Goal: Navigation & Orientation: Find specific page/section

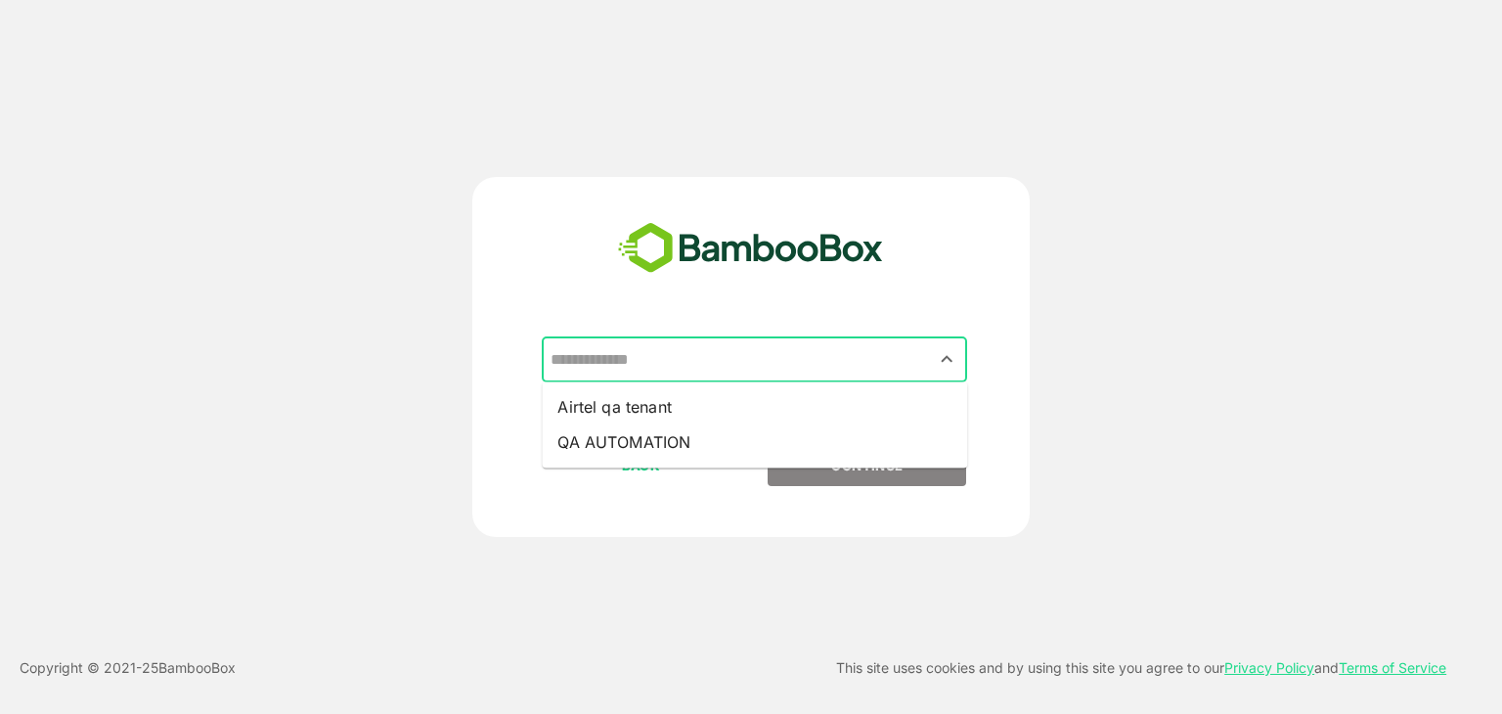
click at [661, 353] on input "text" at bounding box center [755, 359] width 418 height 37
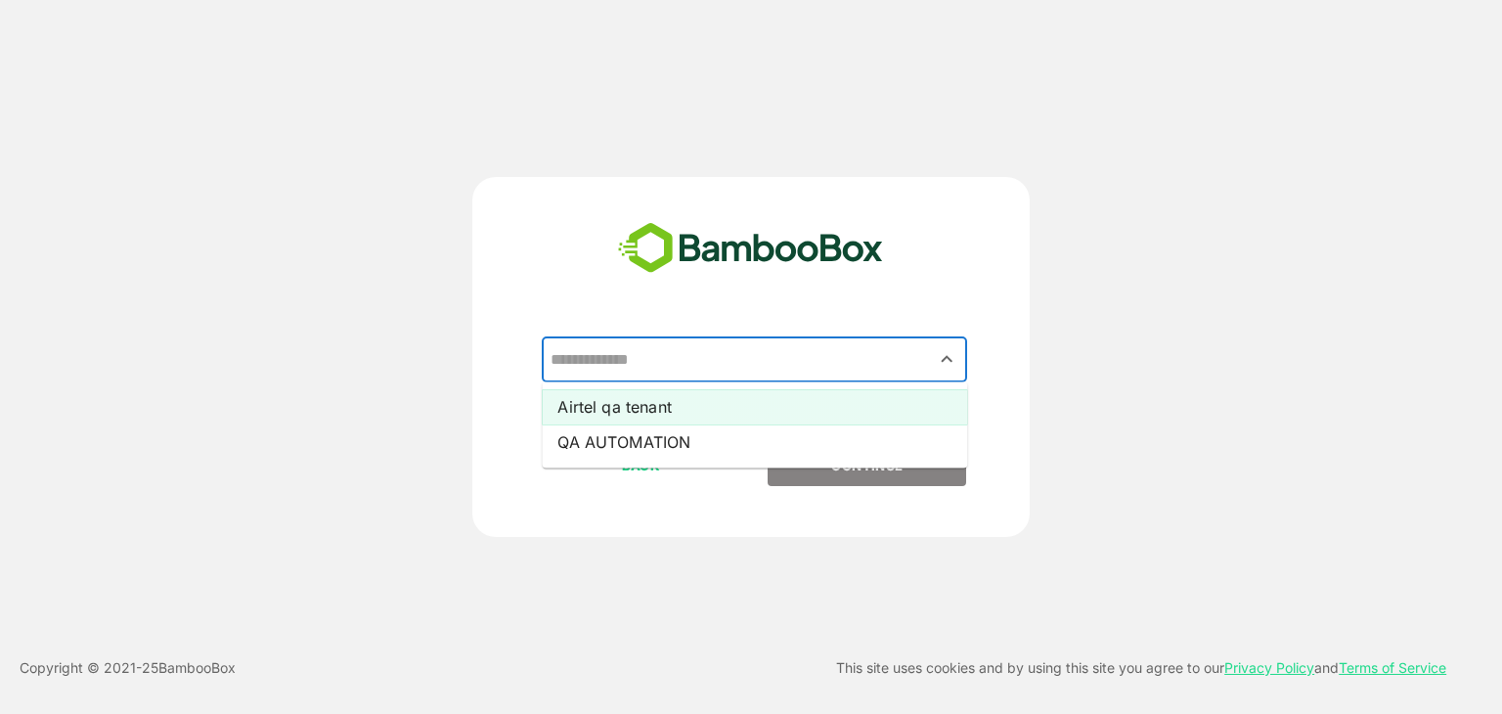
click at [631, 405] on li "Airtel qa tenant" at bounding box center [754, 406] width 425 height 35
type input "**********"
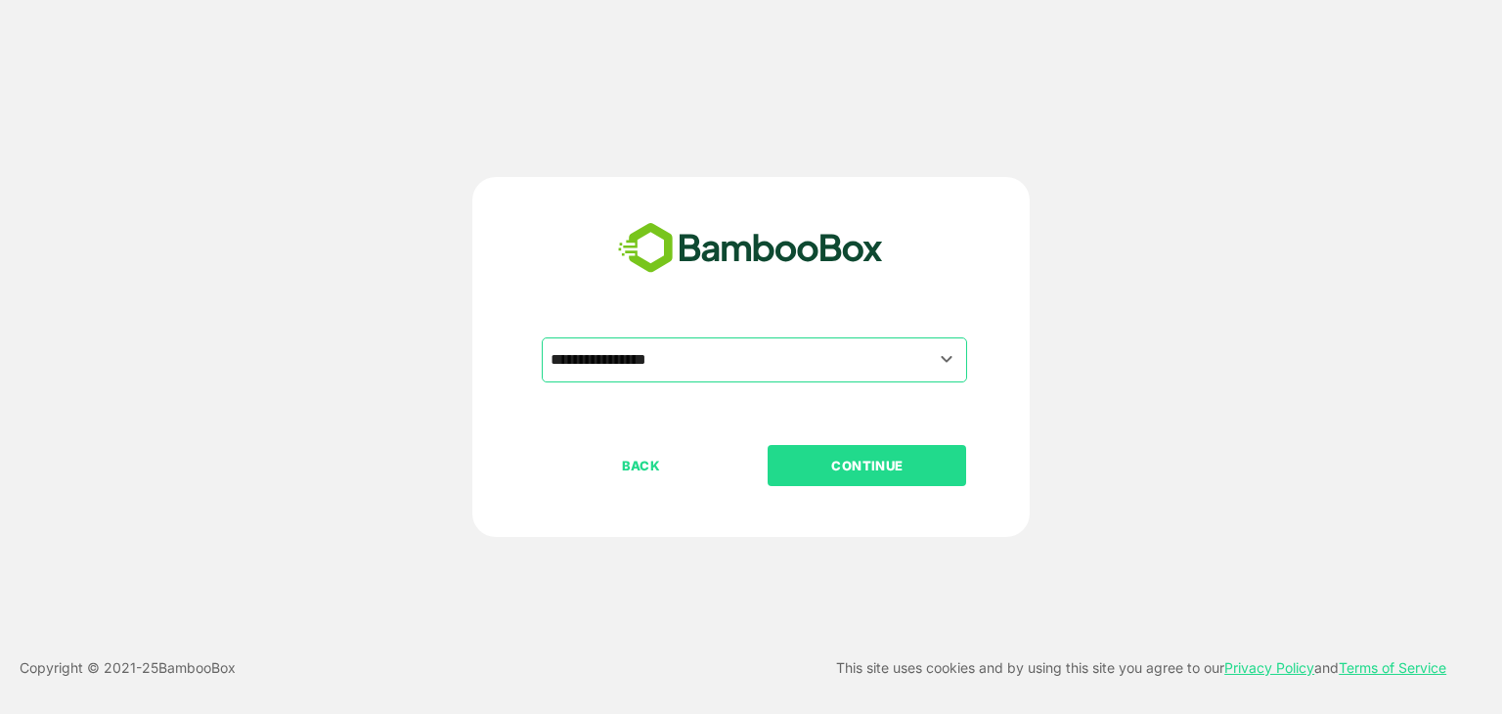
click at [826, 455] on p "CONTINUE" at bounding box center [868, 466] width 196 height 22
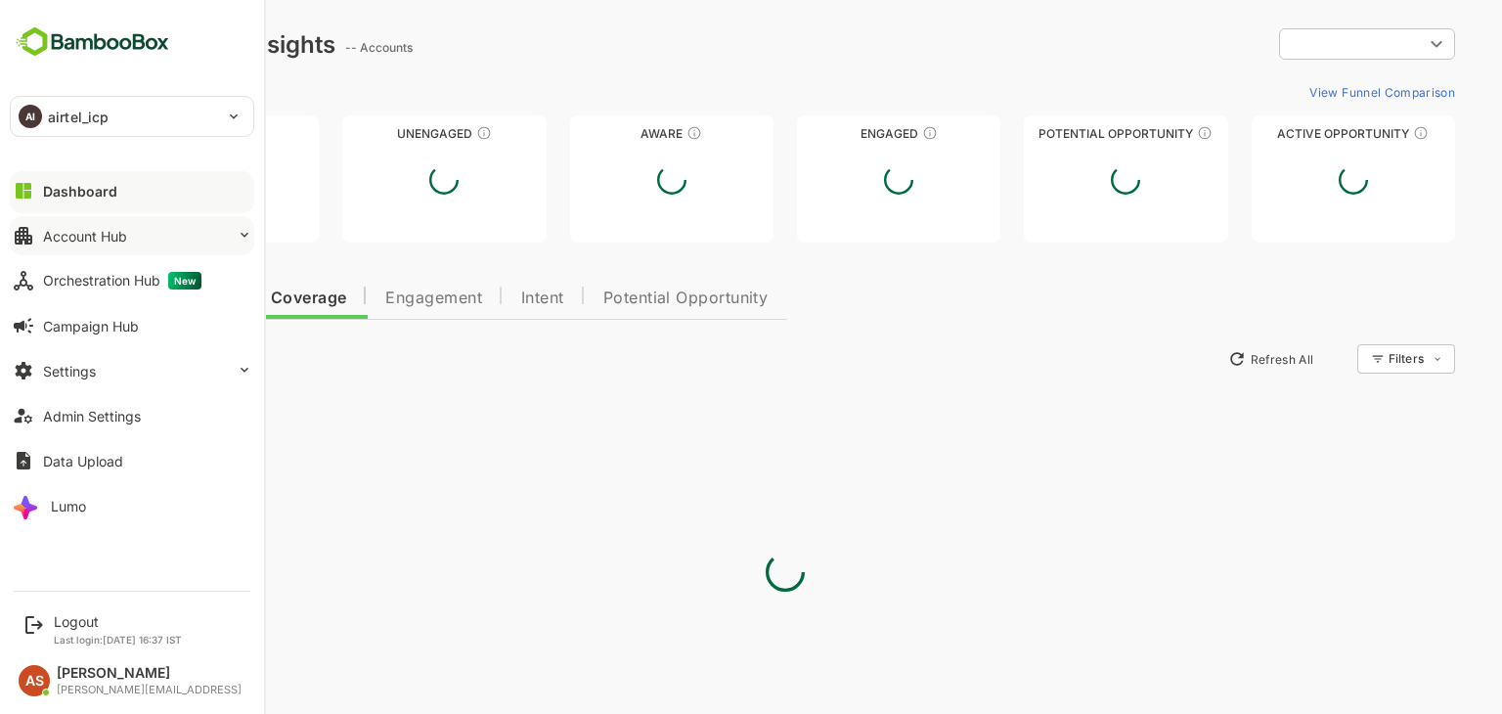
click at [133, 241] on button "Account Hub" at bounding box center [132, 235] width 244 height 39
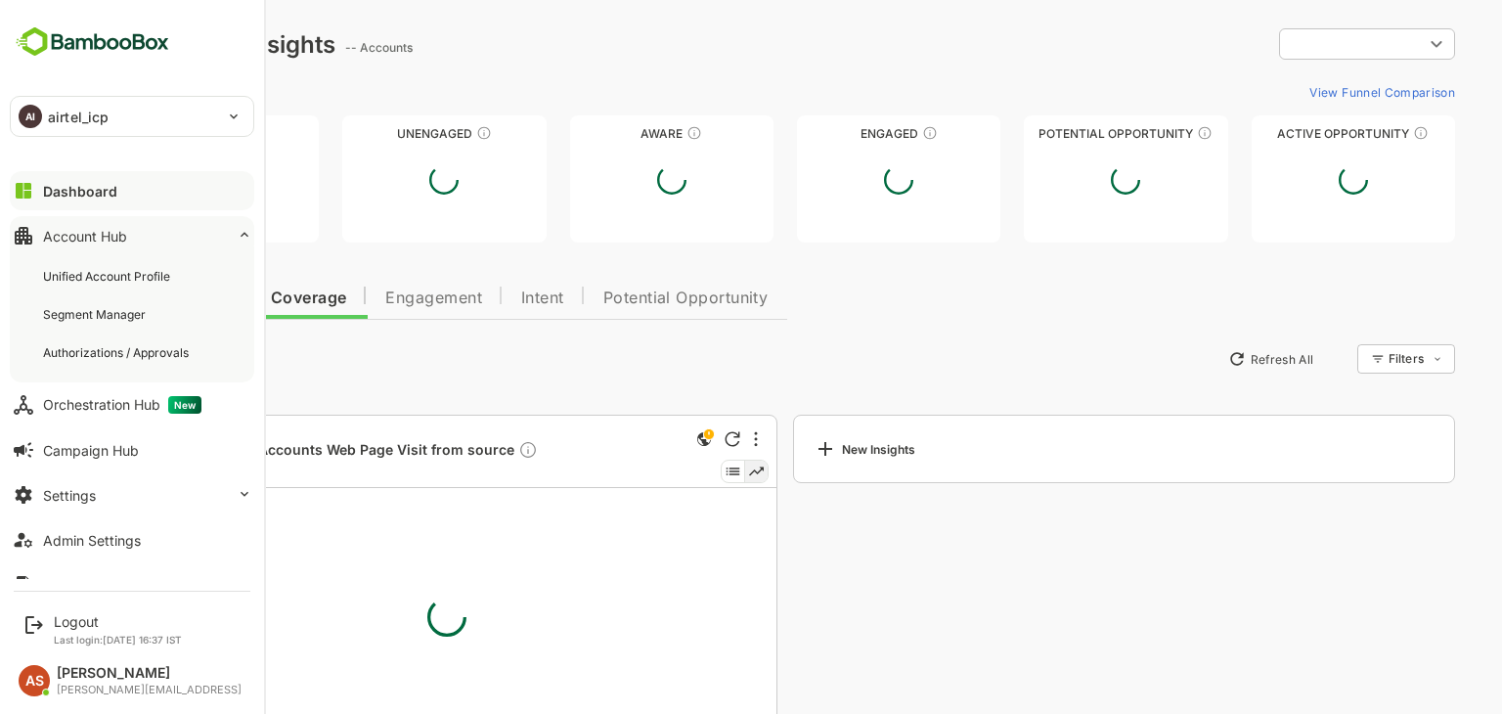
type input "**********"
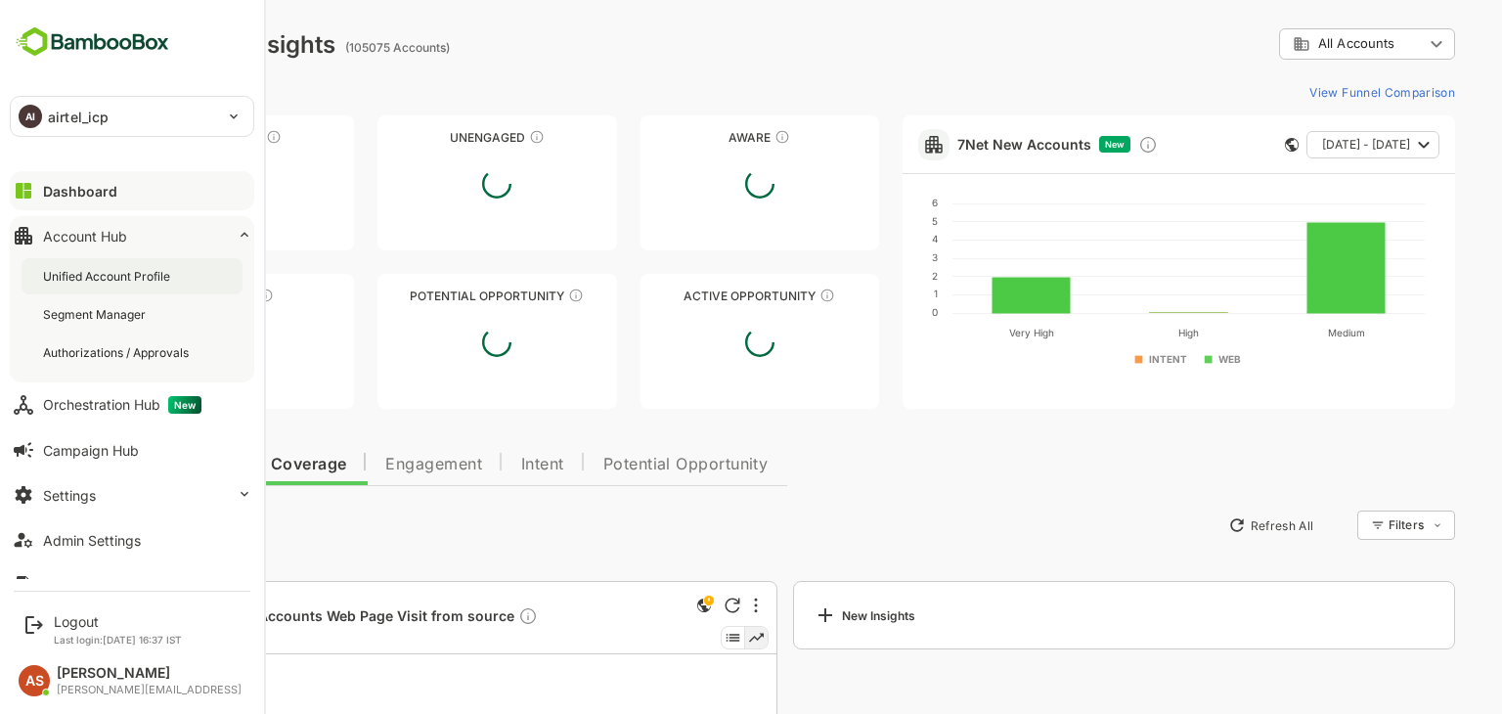
click at [164, 268] on div "Unified Account Profile" at bounding box center [108, 276] width 131 height 17
click at [137, 314] on div "Segment Manager" at bounding box center [96, 314] width 107 height 17
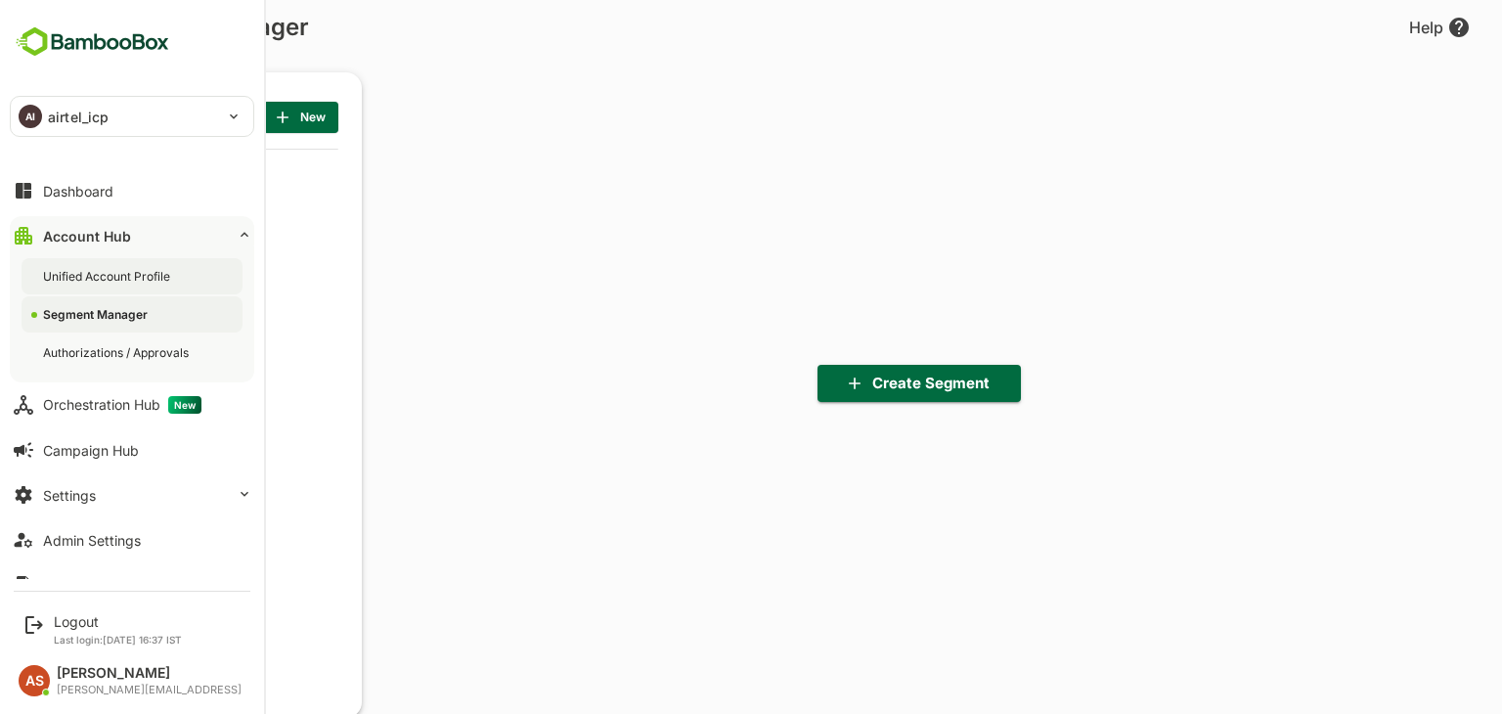
scroll to position [495, 242]
click at [129, 279] on div "Unified Account Profile" at bounding box center [108, 276] width 131 height 17
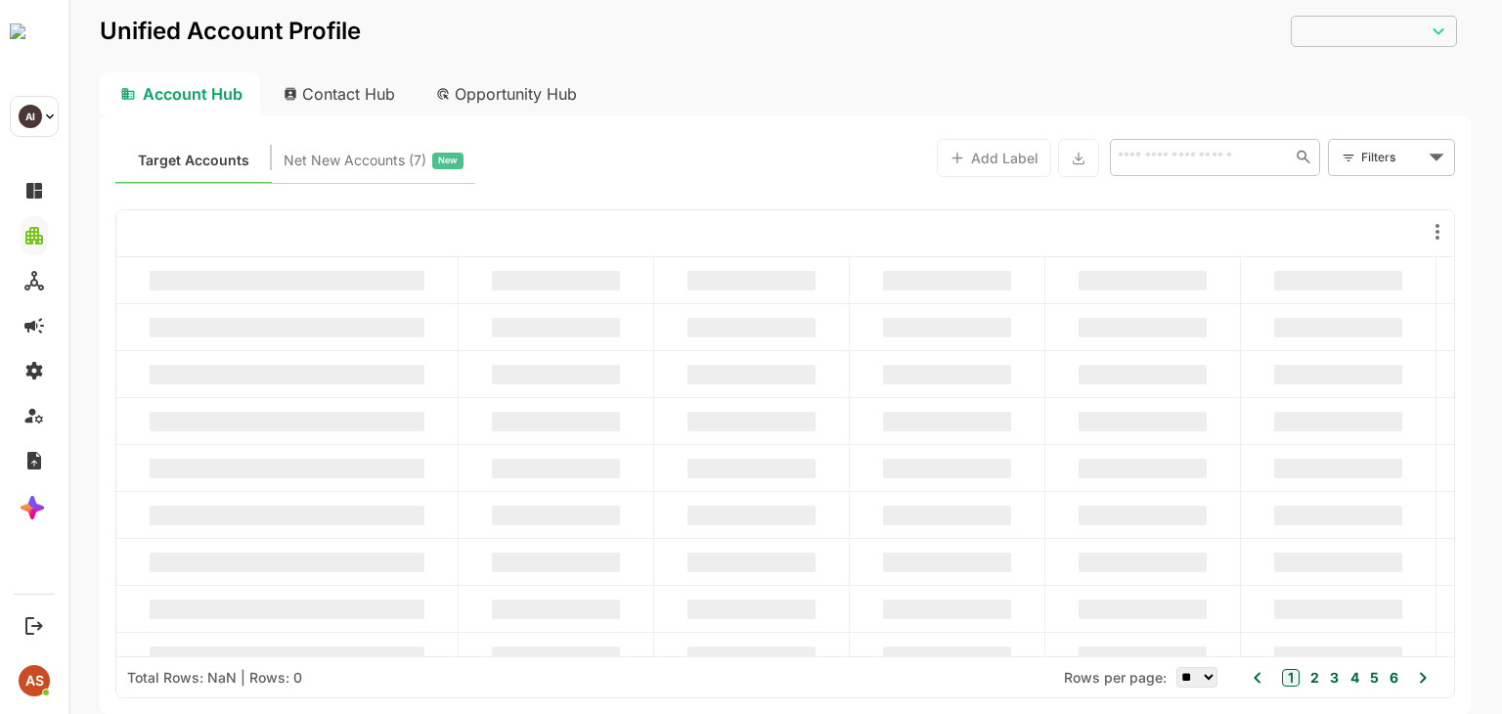
type input "**********"
click at [313, 488] on div at bounding box center [287, 468] width 342 height 47
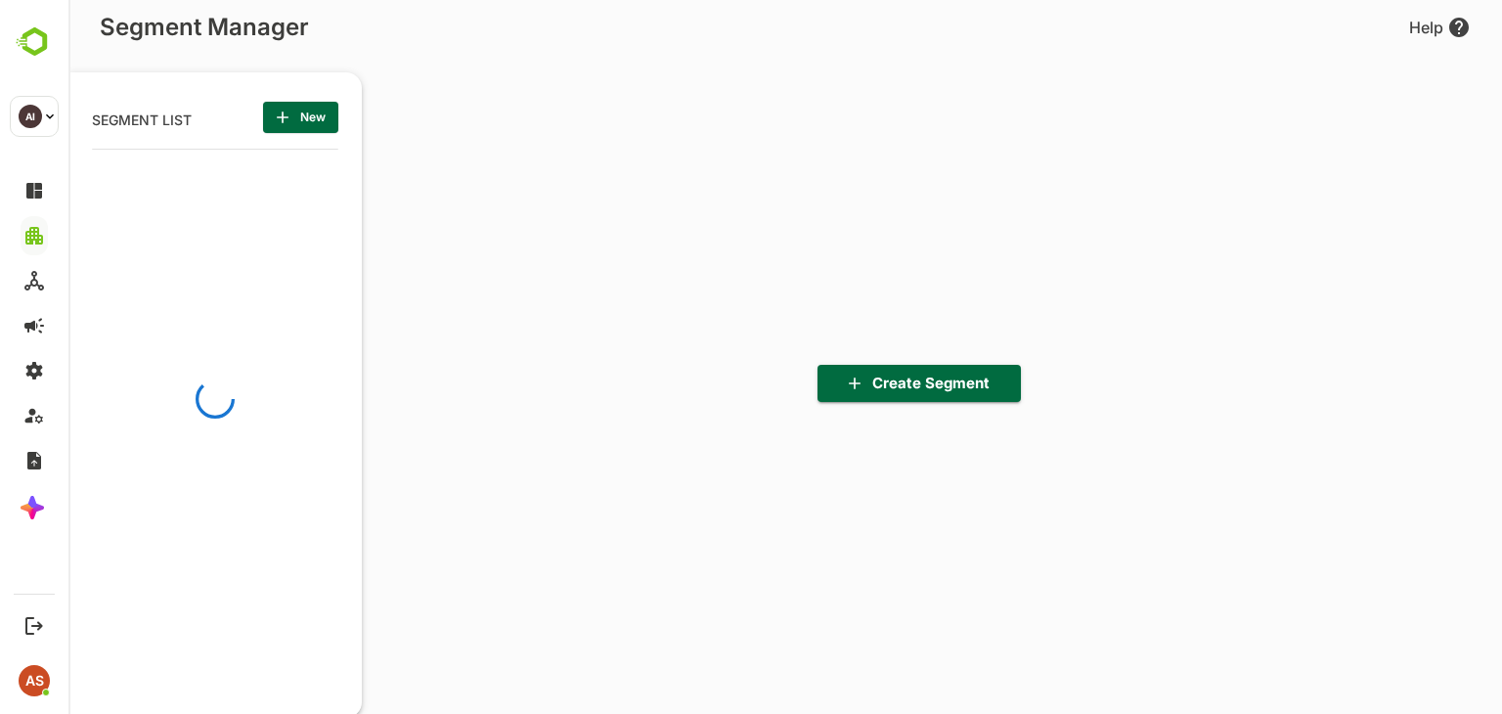
scroll to position [495, 242]
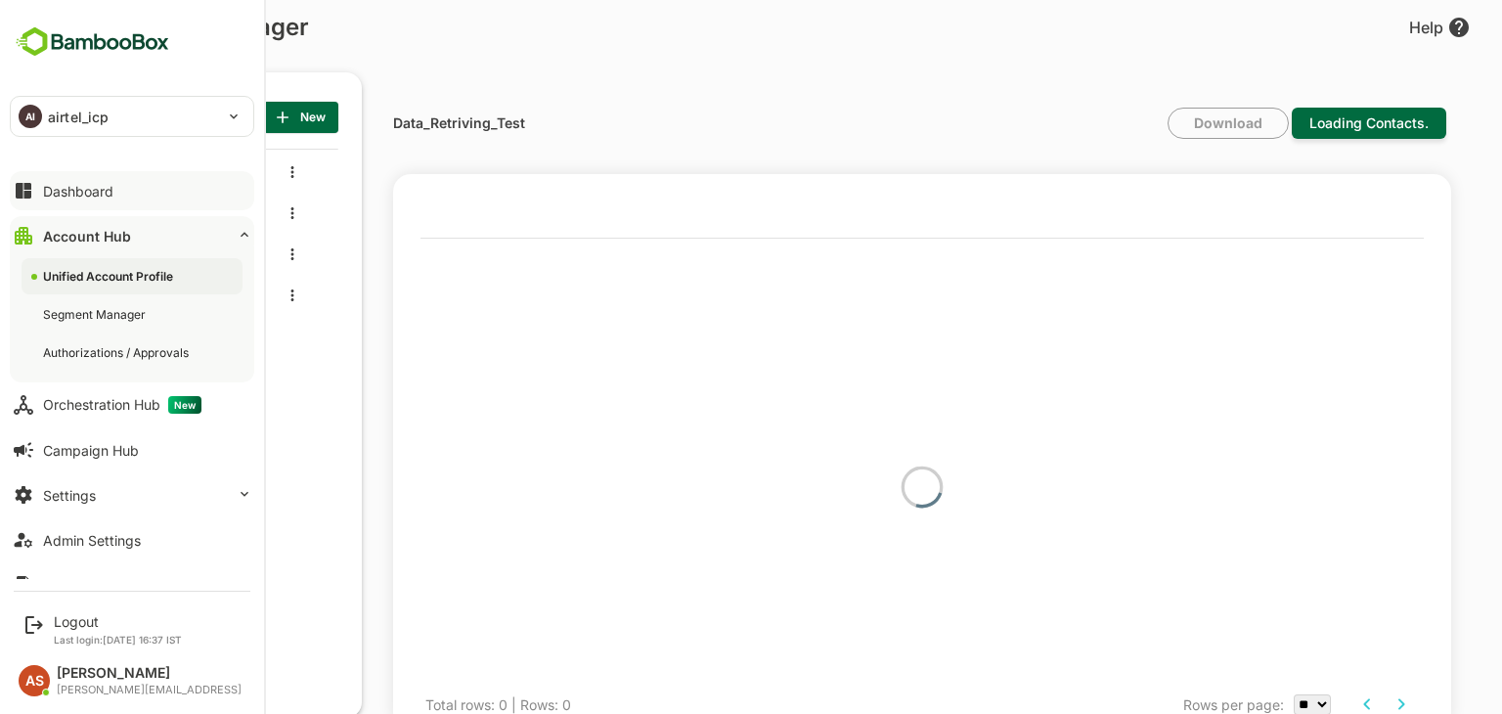
click at [63, 195] on div "Dashboard" at bounding box center [78, 191] width 70 height 17
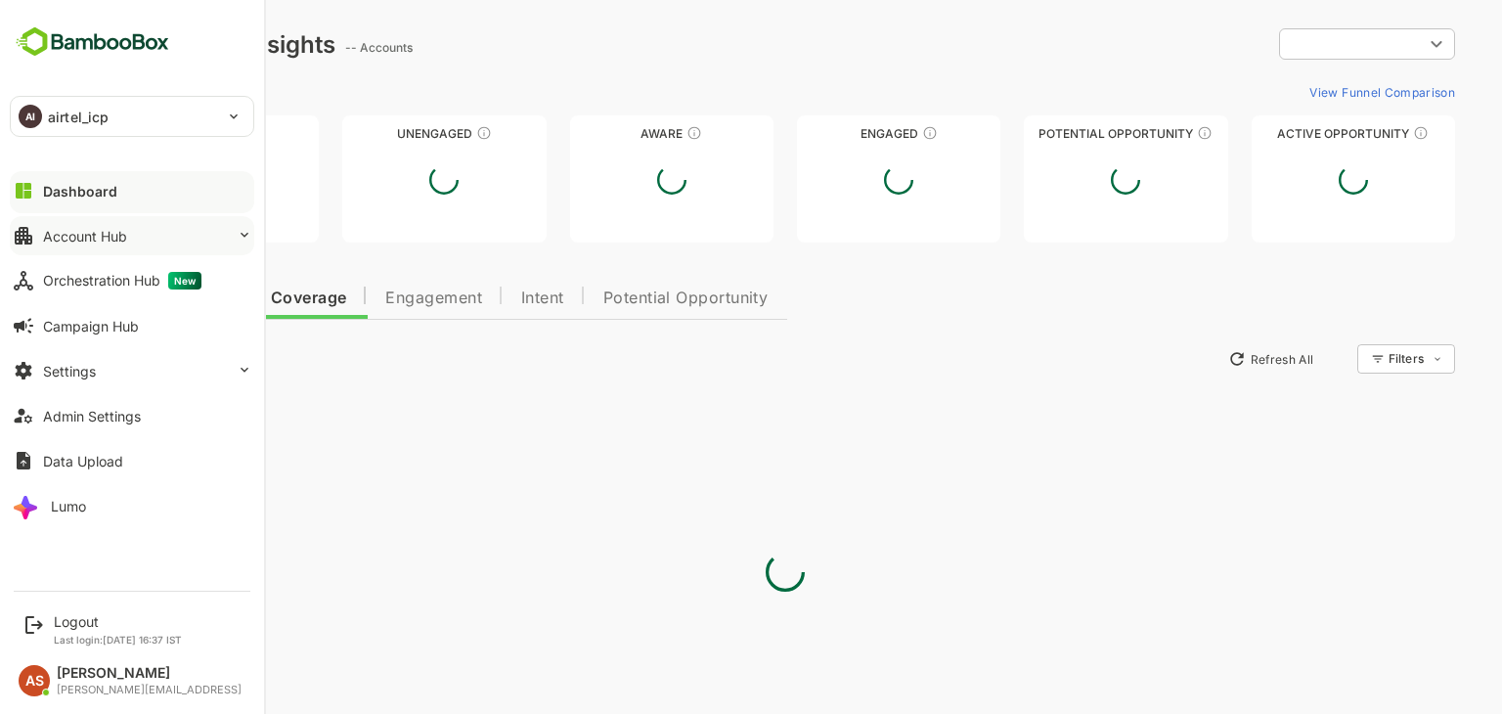
click at [66, 247] on button "Account Hub" at bounding box center [132, 235] width 244 height 39
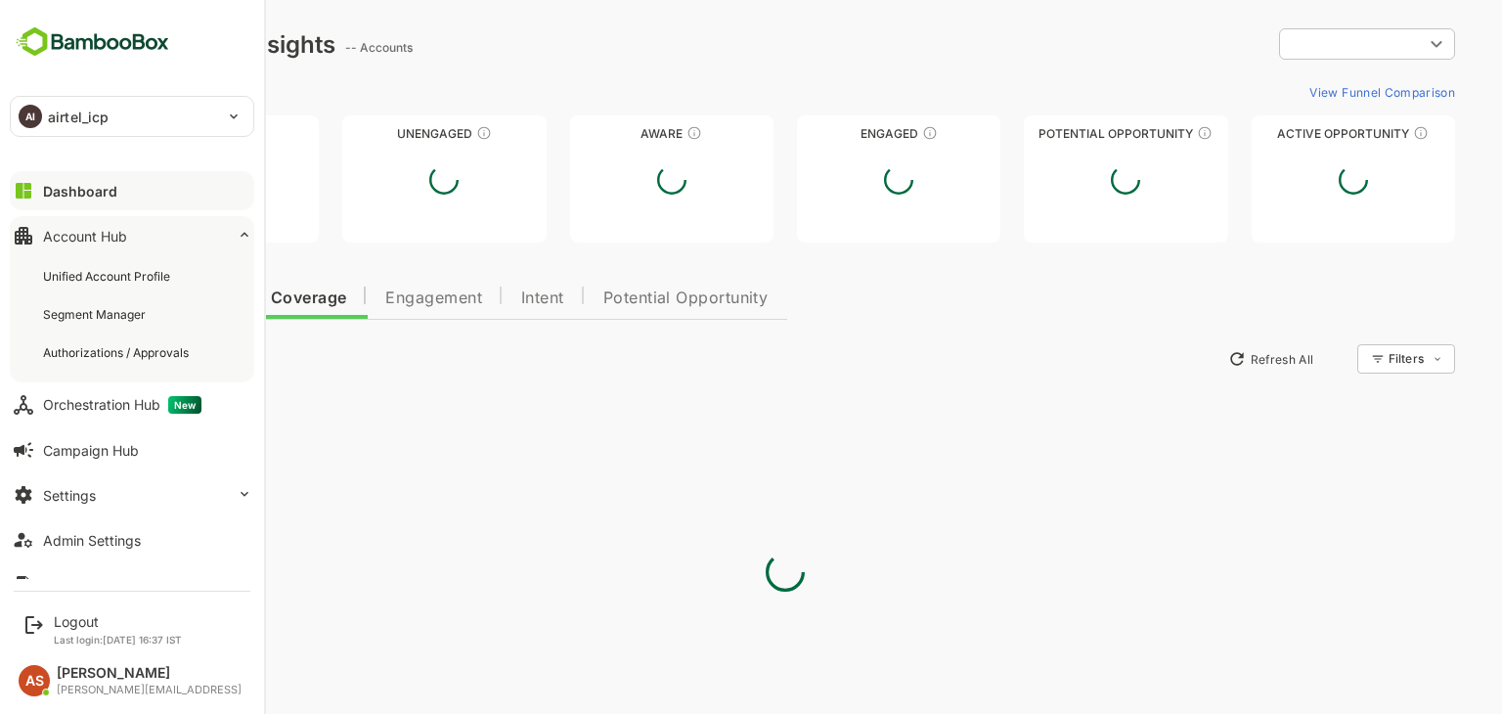
type input "**********"
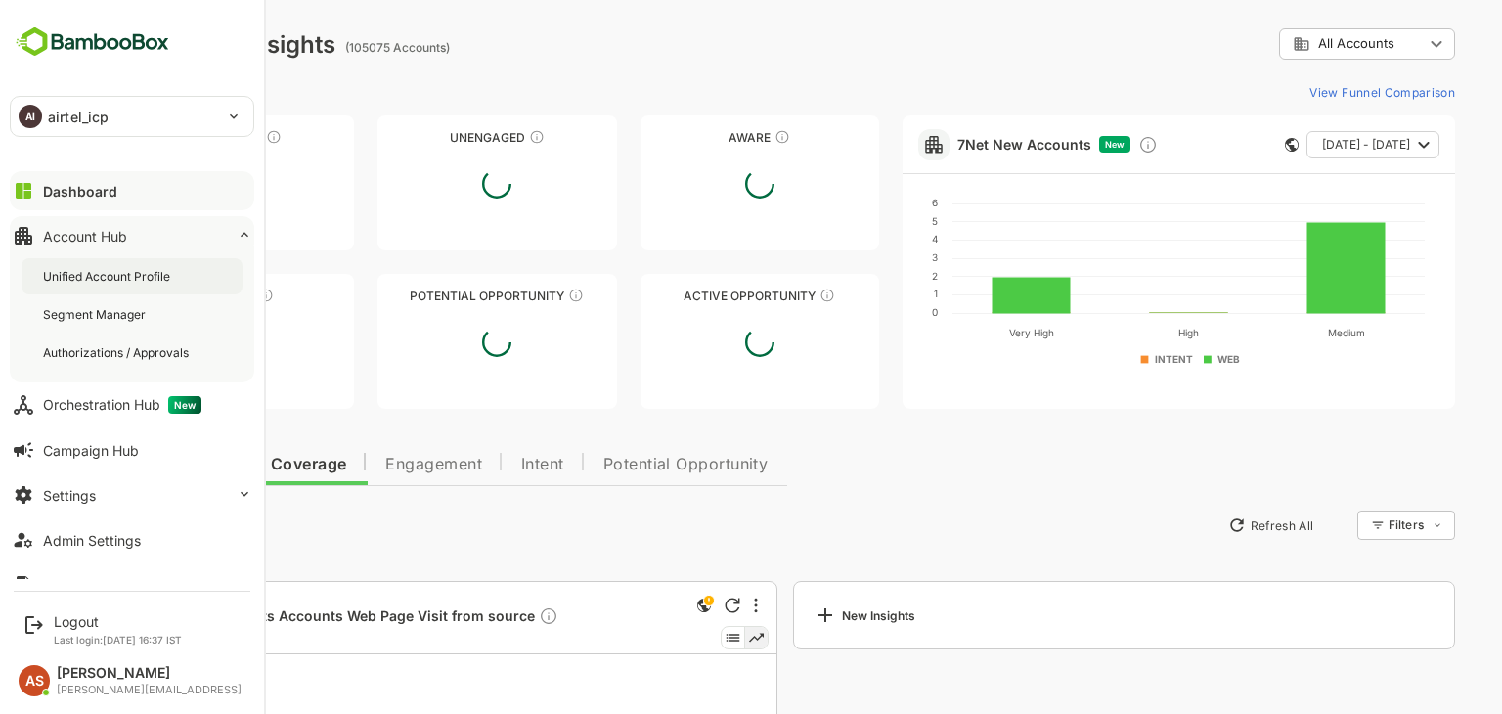
click at [67, 259] on div "Unified Account Profile" at bounding box center [132, 276] width 221 height 36
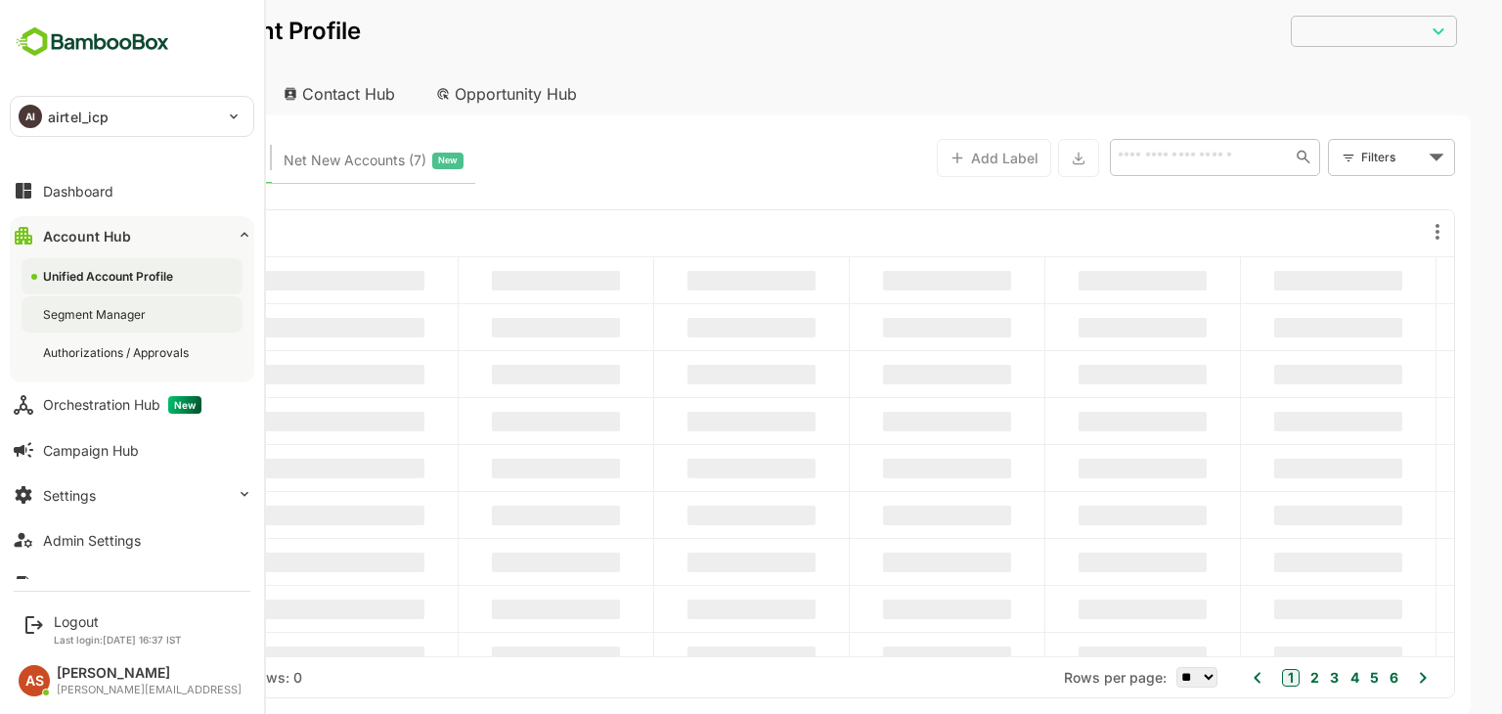
click at [90, 314] on div "Segment Manager" at bounding box center [96, 314] width 107 height 17
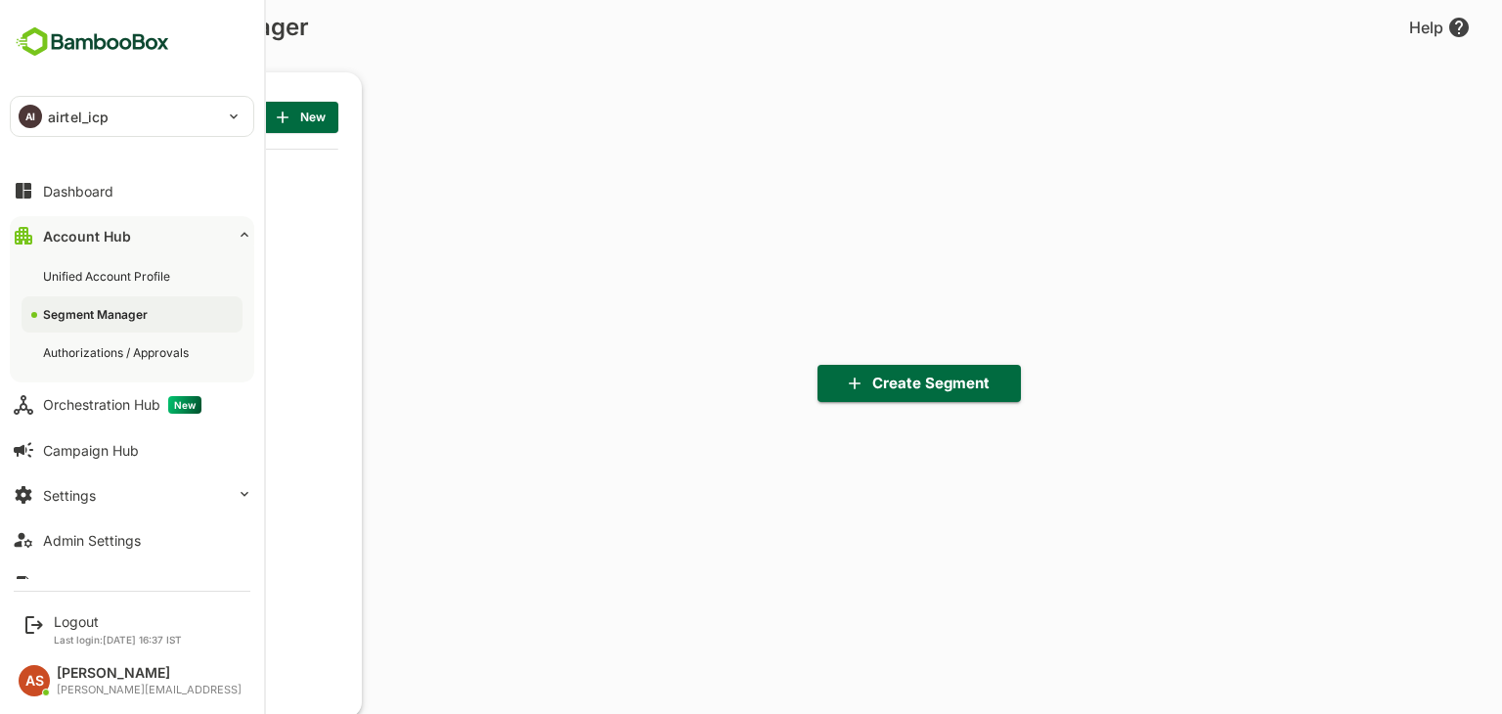
scroll to position [495, 242]
click at [82, 361] on div "Authorizations / Approvals" at bounding box center [132, 352] width 221 height 36
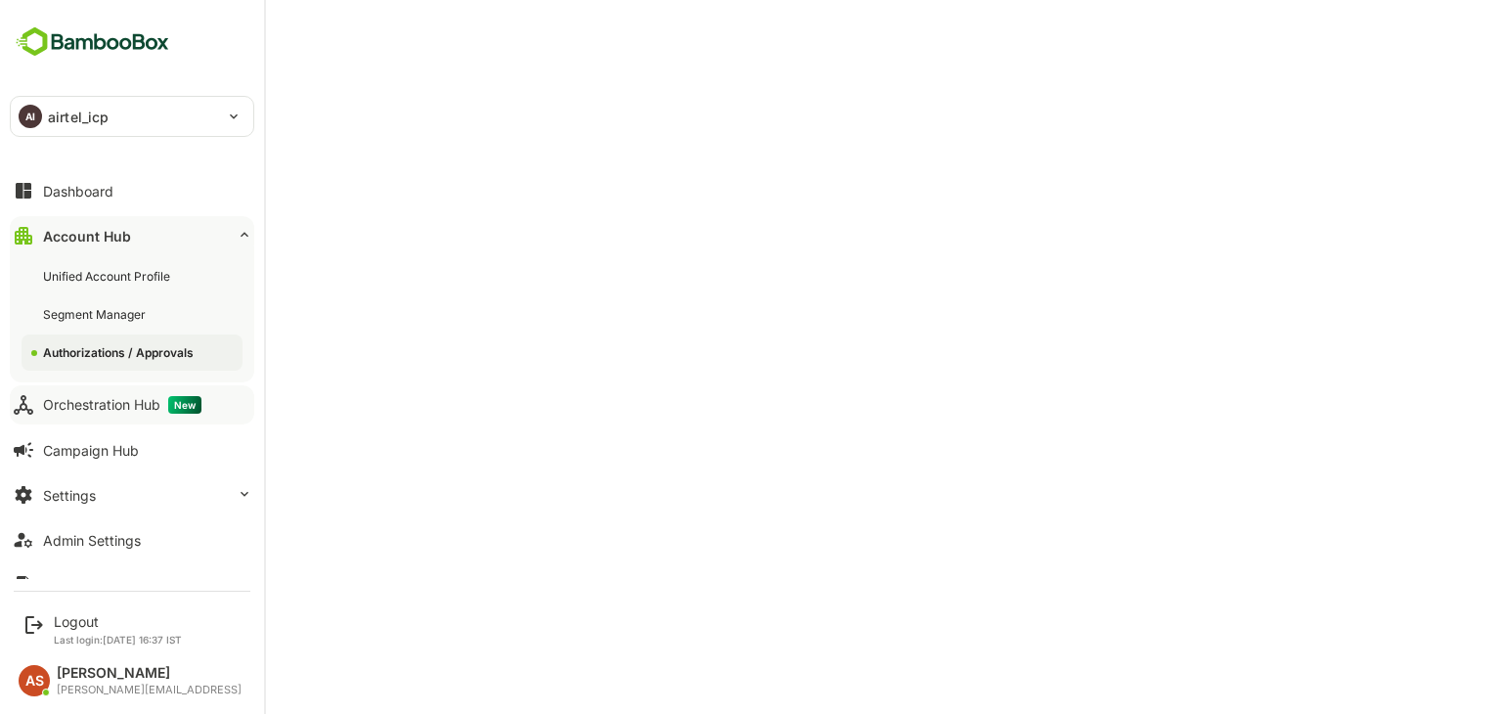
click at [102, 413] on button "Orchestration Hub New" at bounding box center [132, 404] width 244 height 39
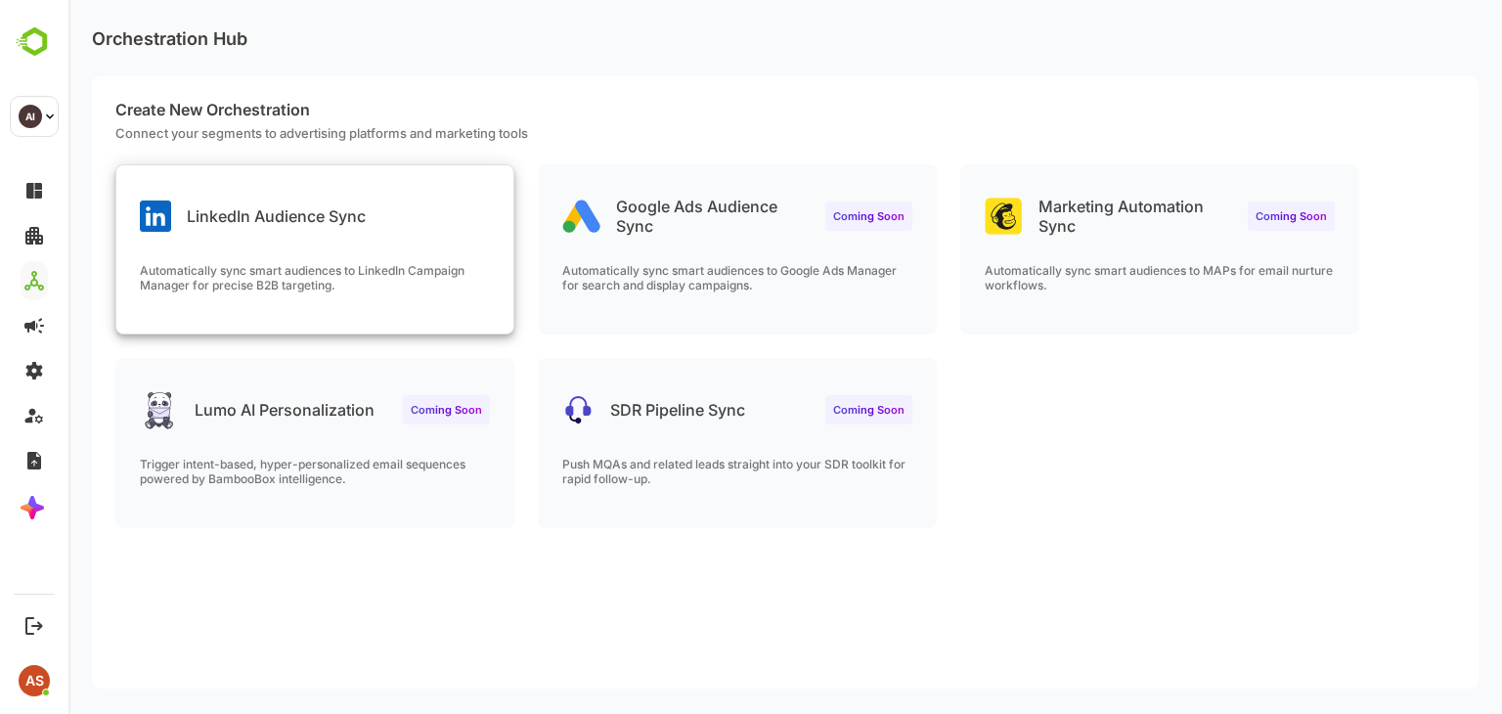
click at [288, 274] on p "Automatically sync smart audiences to LinkedIn Campaign Manager for precise B2B…" at bounding box center [315, 277] width 350 height 29
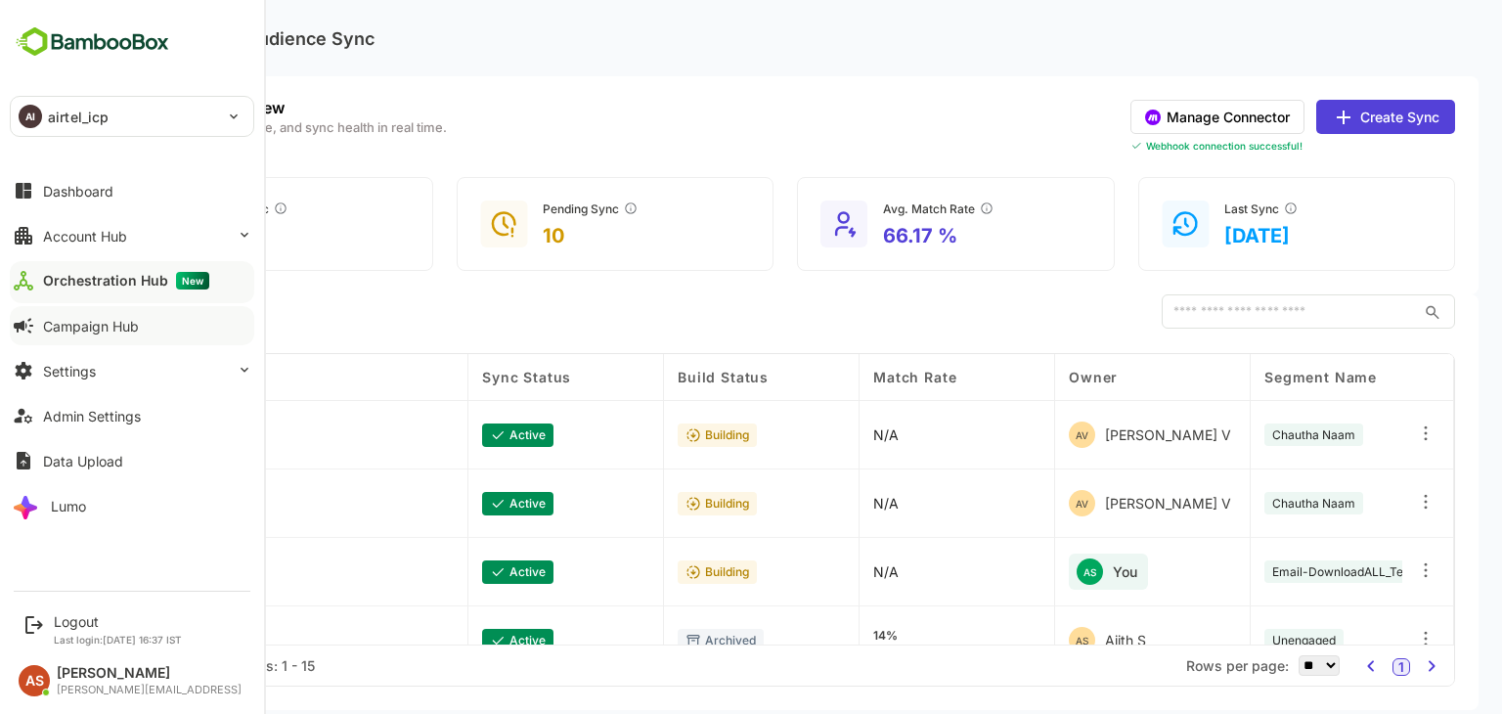
click at [94, 320] on div "Campaign Hub" at bounding box center [91, 326] width 96 height 17
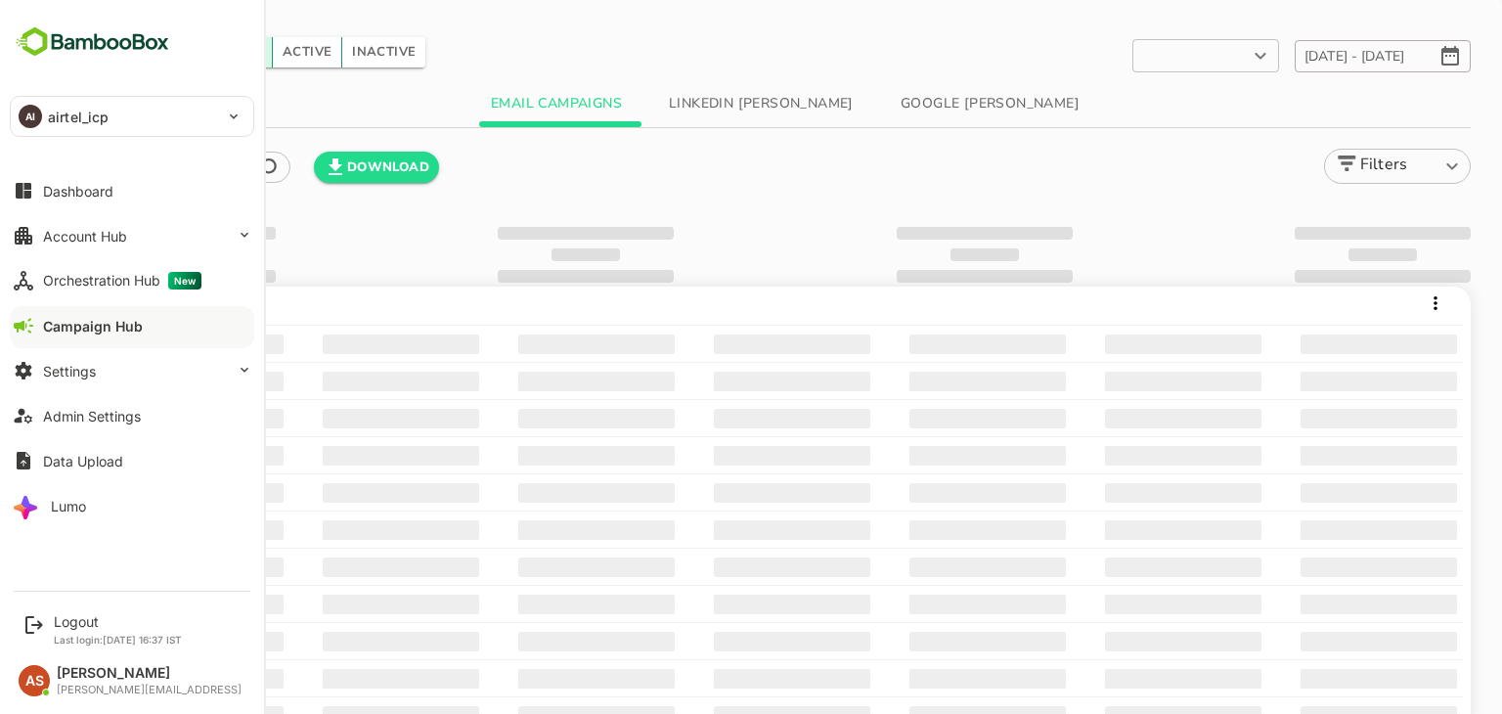
type input "**********"
click at [75, 502] on div "Lumo" at bounding box center [68, 506] width 35 height 17
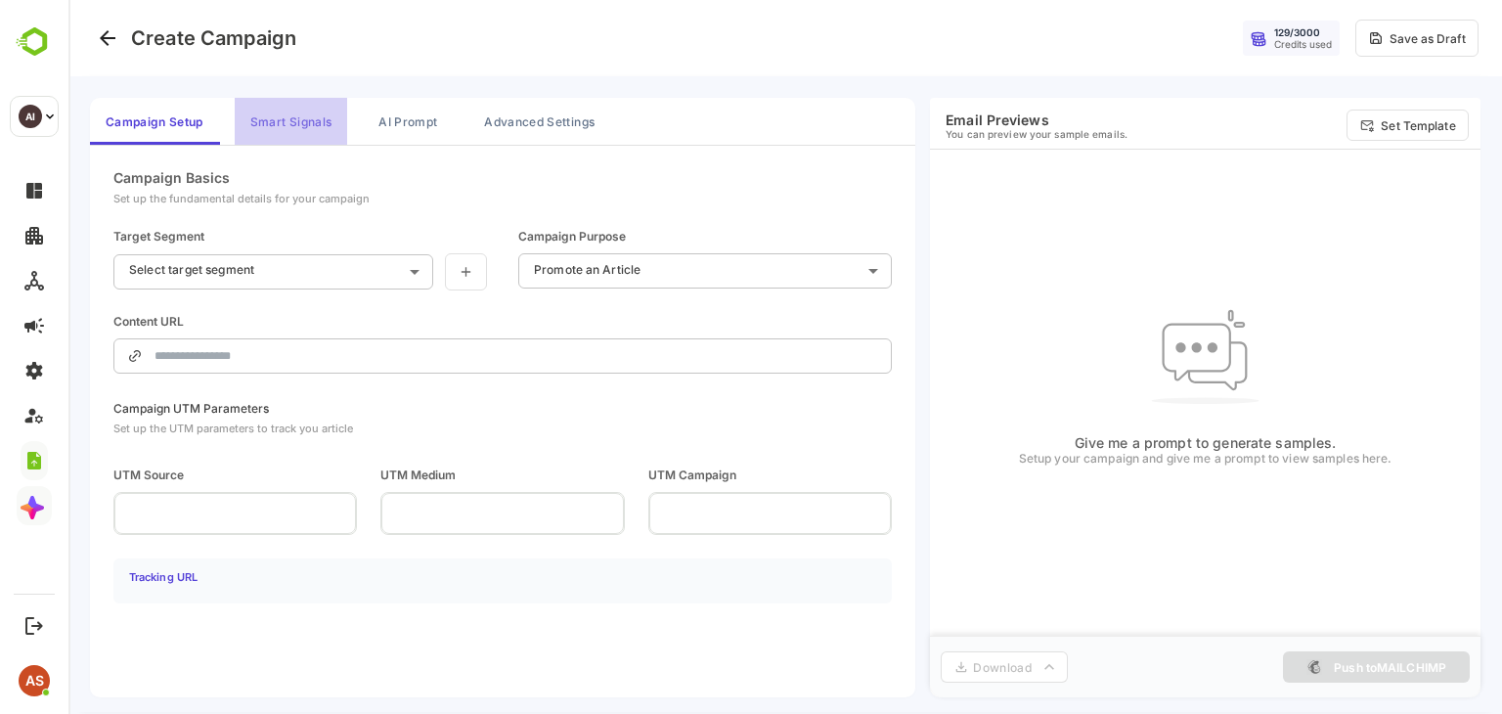
click at [275, 126] on button "Smart Signals" at bounding box center [291, 121] width 112 height 47
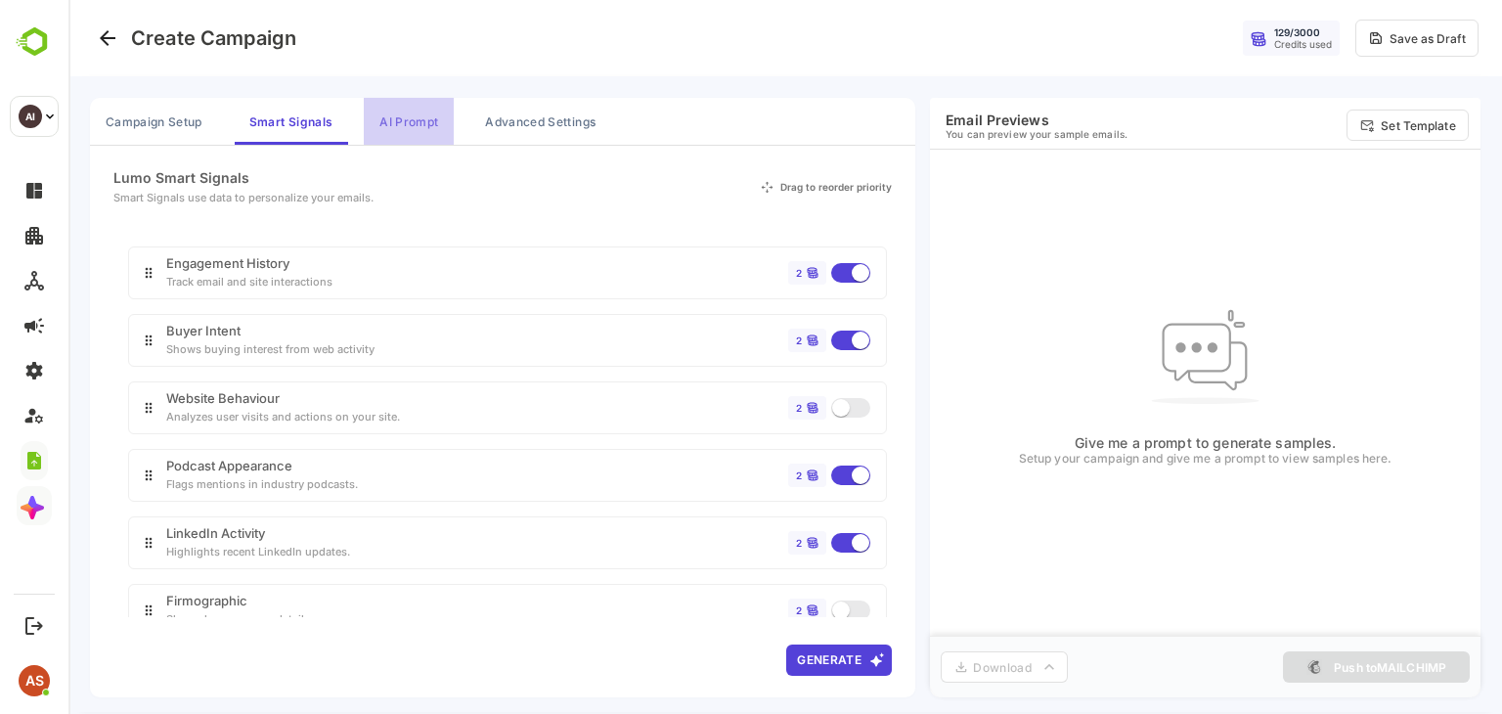
click at [385, 120] on button "AI Prompt" at bounding box center [409, 121] width 90 height 47
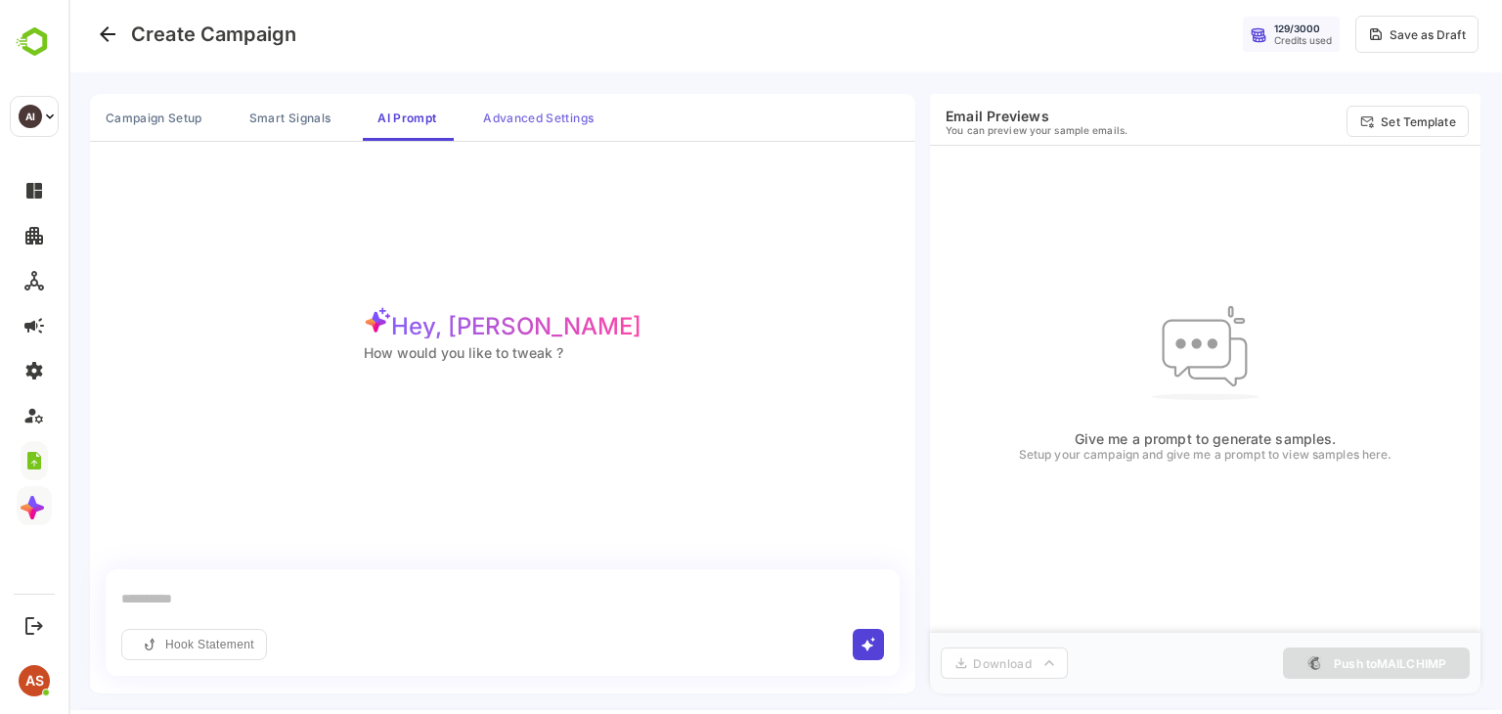
click at [535, 112] on button "Advanced Settings" at bounding box center [538, 117] width 142 height 47
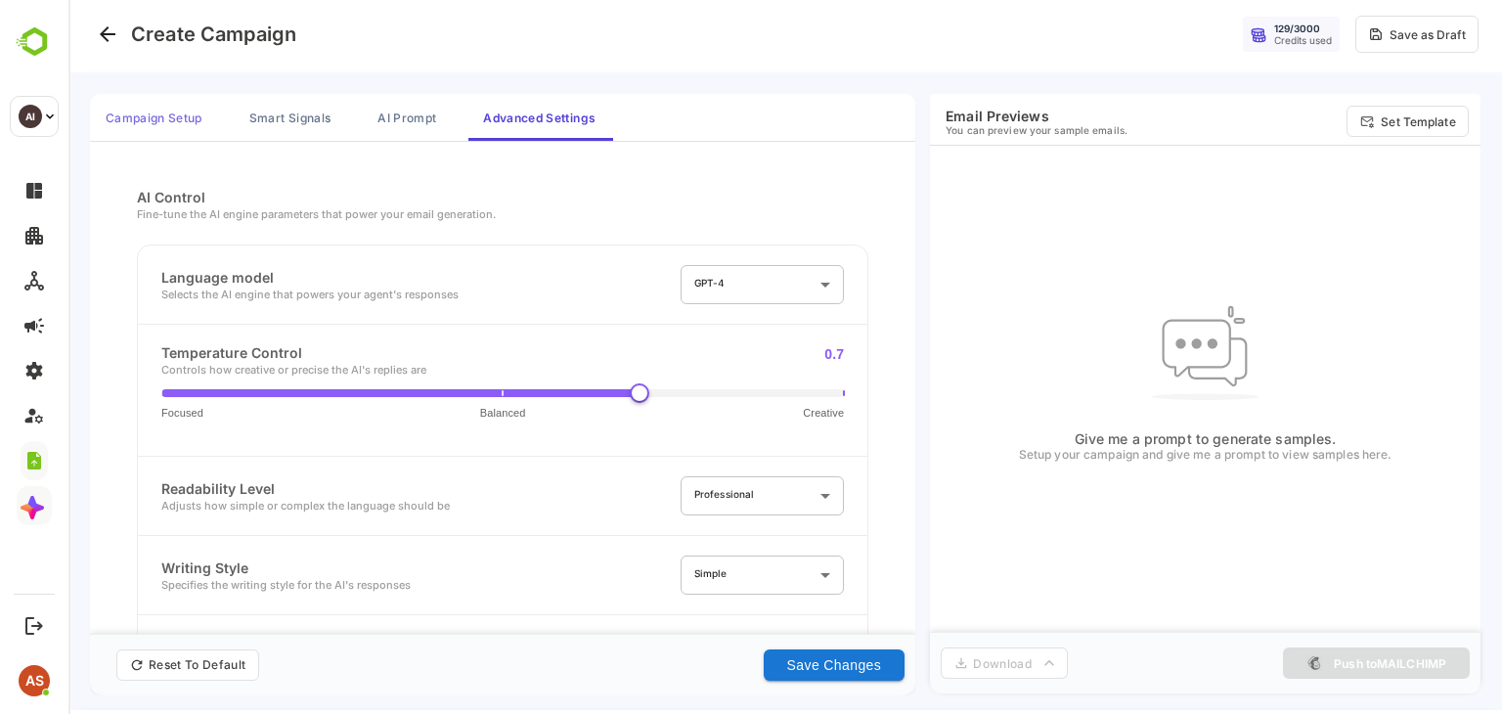
click at [147, 128] on button "Campaign Setup" at bounding box center [154, 117] width 128 height 47
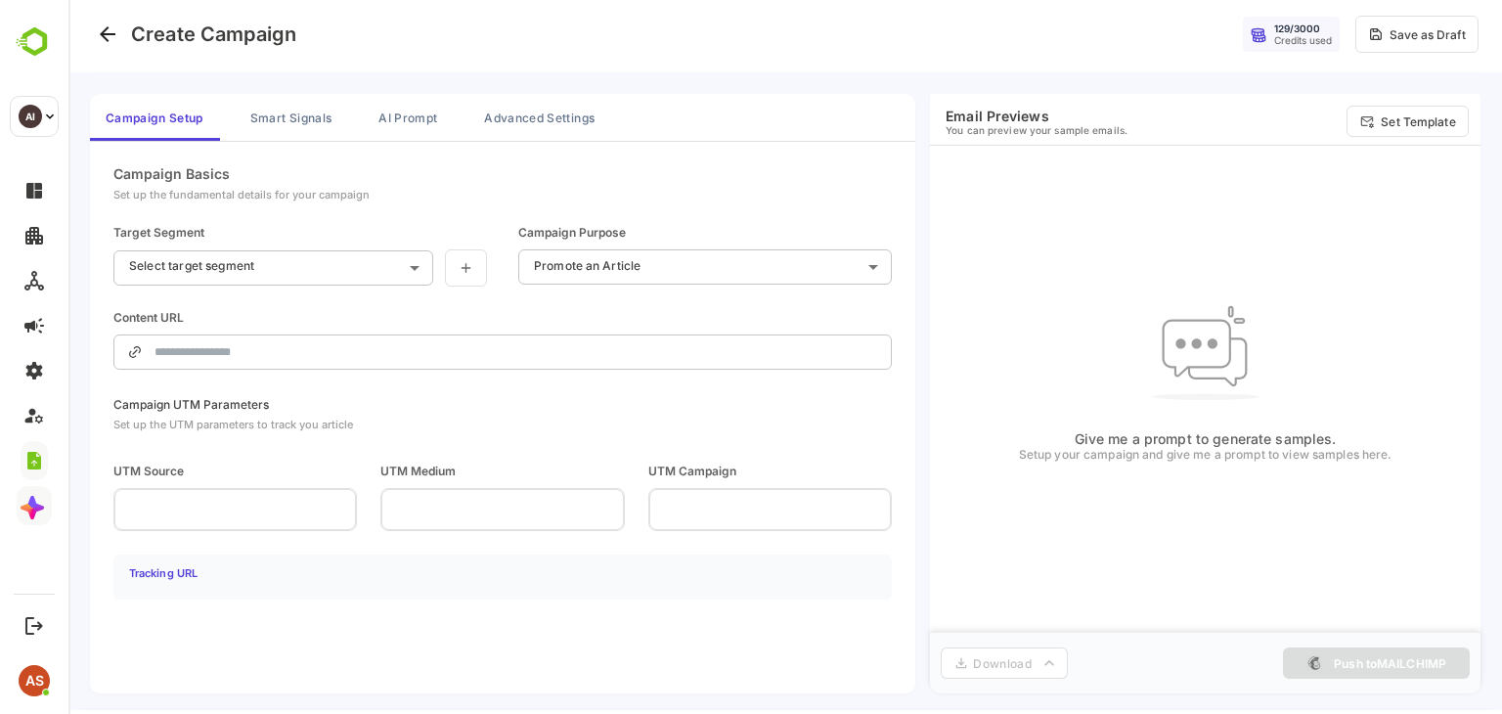
click at [1063, 125] on p "You can preview your sample emails." at bounding box center [1037, 130] width 182 height 12
click at [467, 263] on icon at bounding box center [466, 268] width 17 height 16
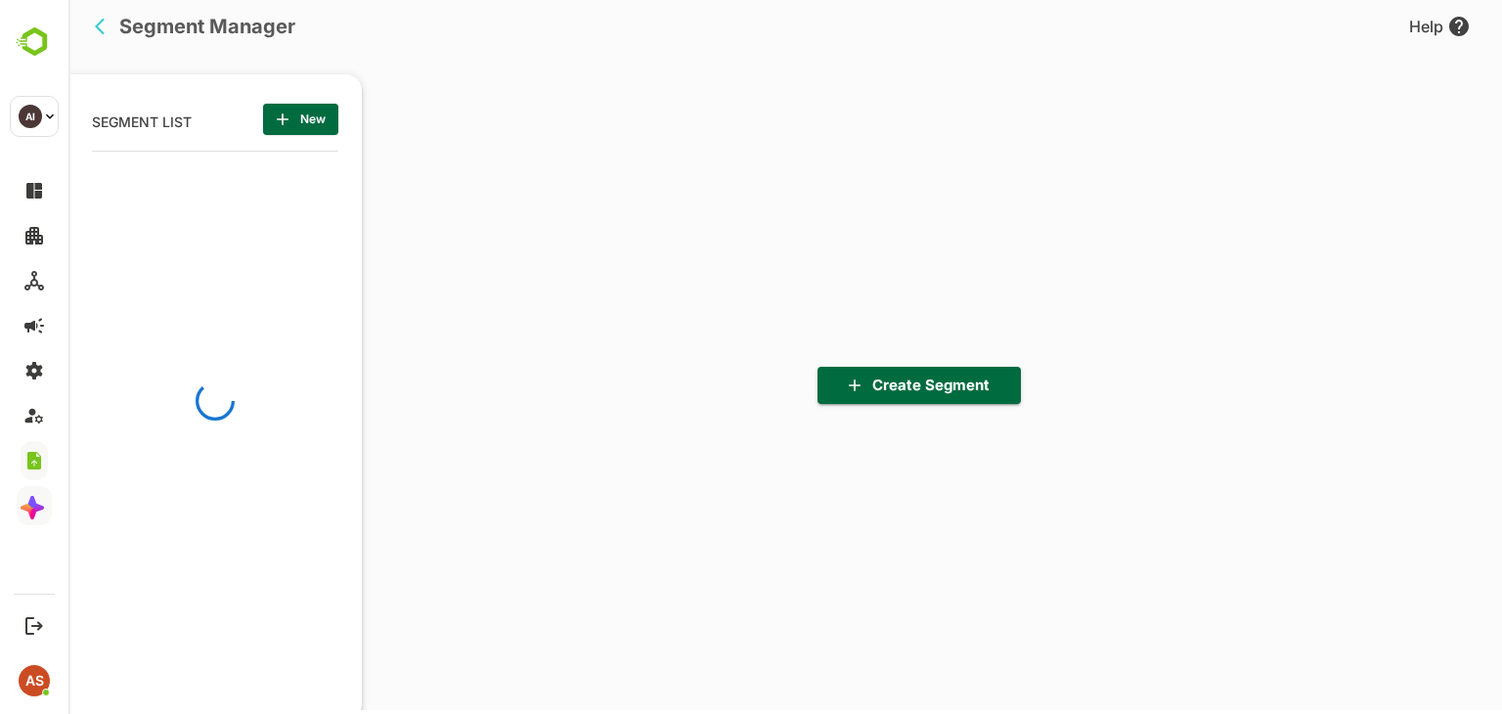
scroll to position [495, 242]
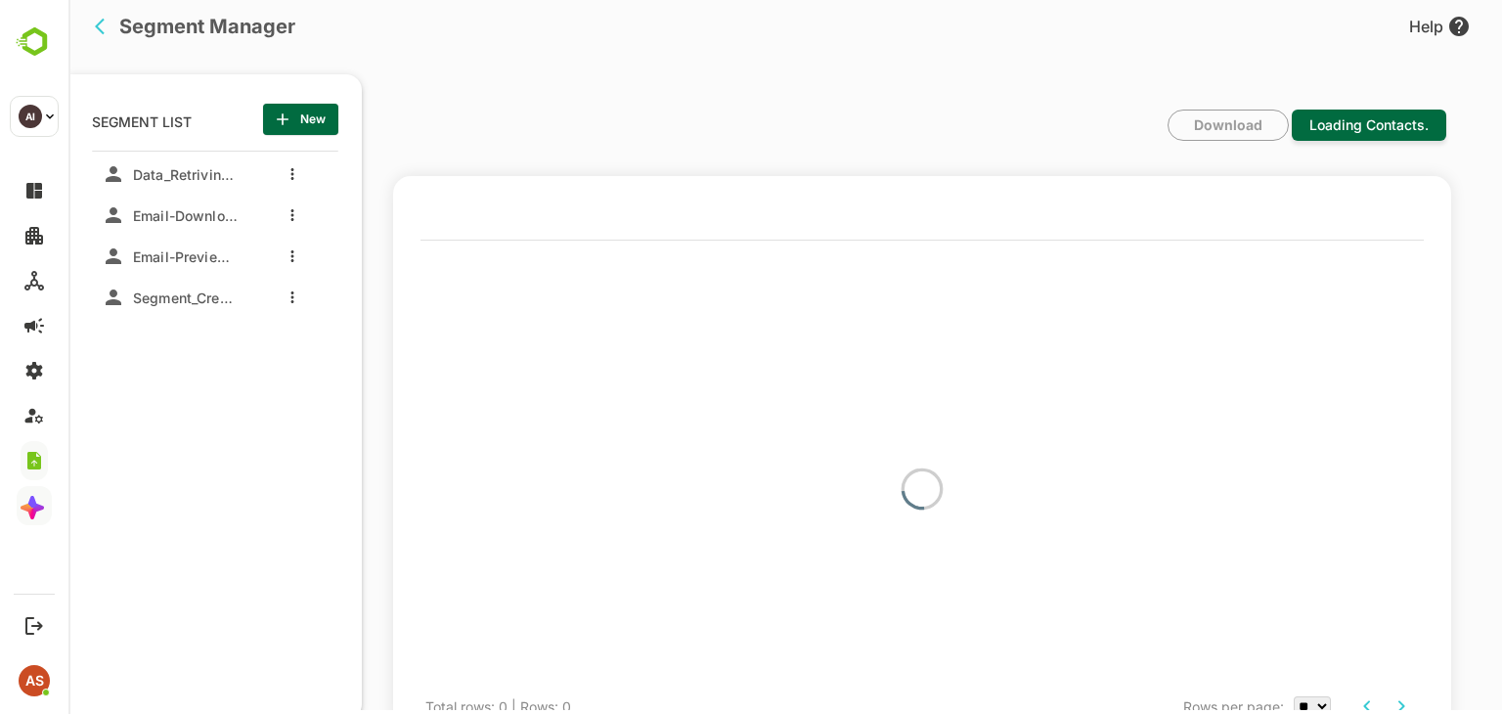
click at [105, 24] on icon "back" at bounding box center [105, 27] width 20 height 20
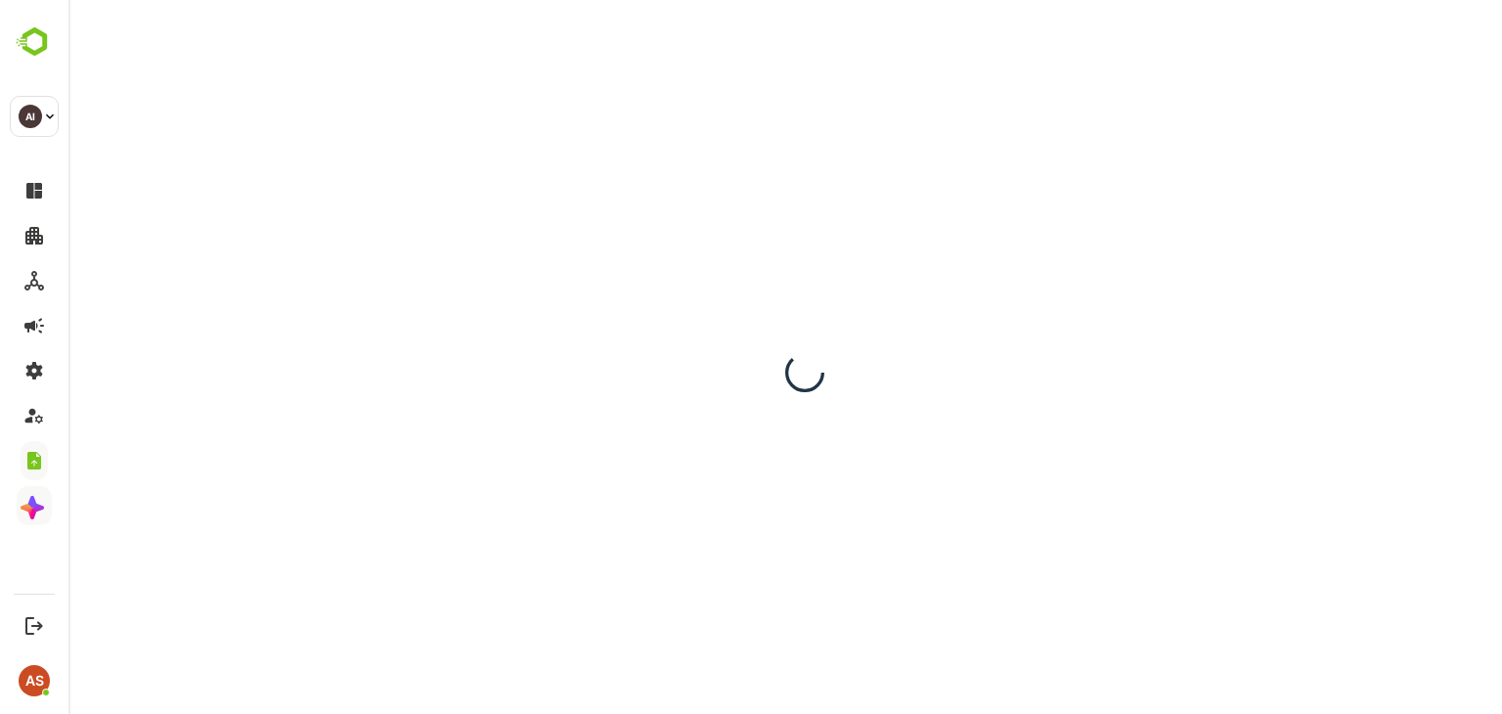
scroll to position [0, 0]
